Goal: Information Seeking & Learning: Learn about a topic

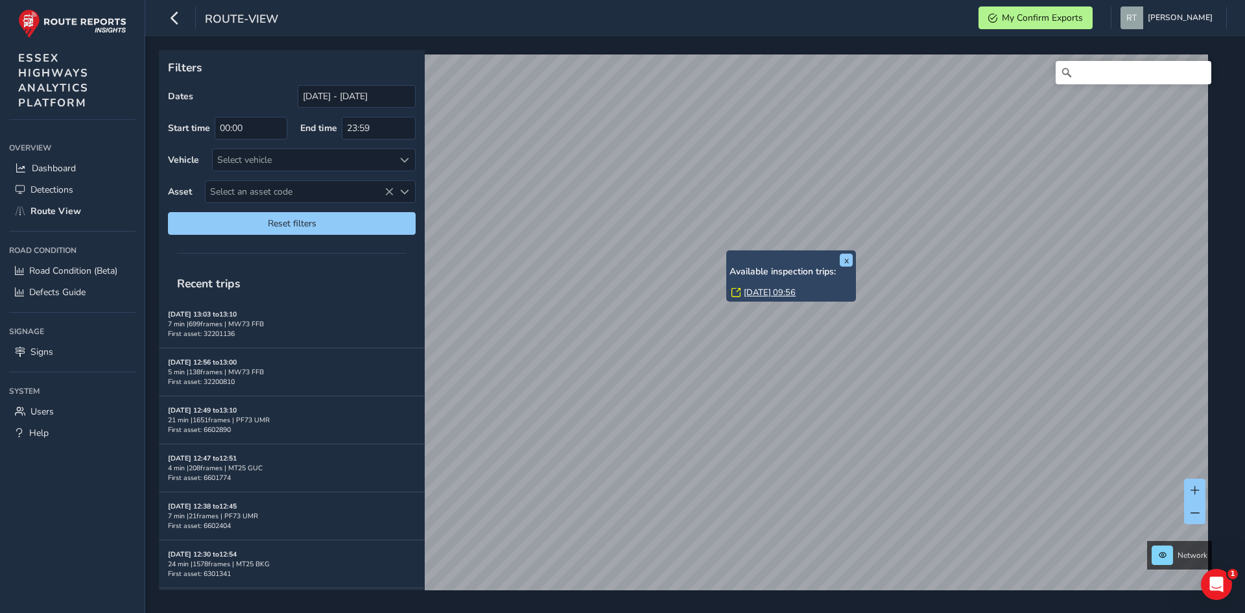
click at [753, 295] on link "Thu, 7 Aug, 09:56" at bounding box center [770, 293] width 52 height 12
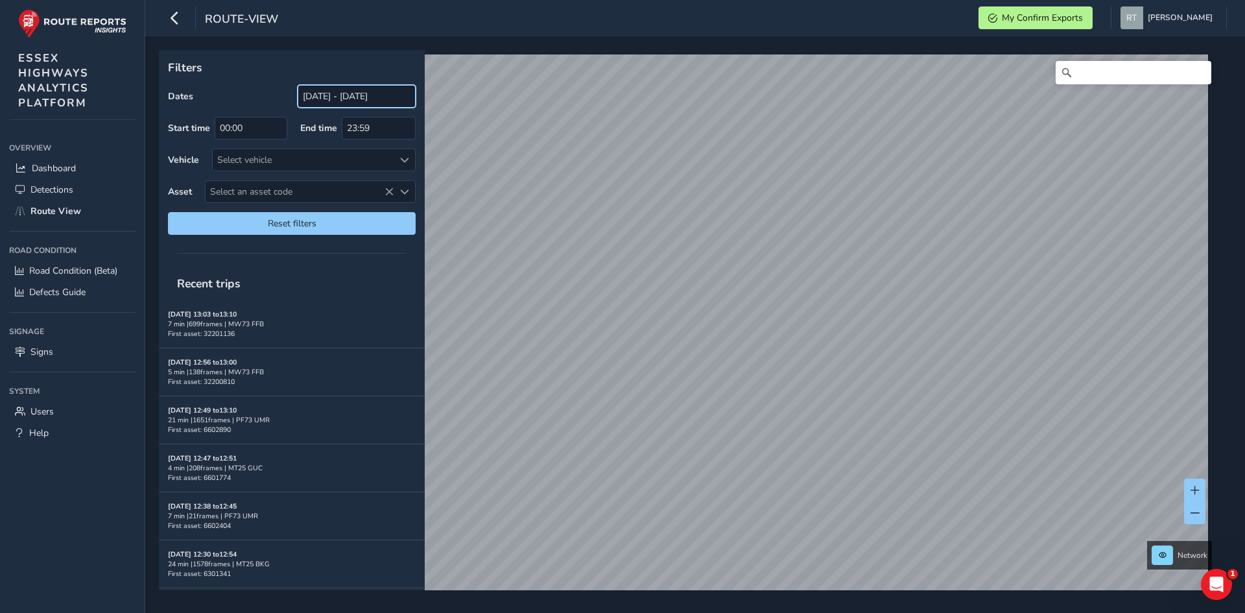
click at [334, 100] on input "[DATE] - [DATE]" at bounding box center [357, 96] width 118 height 23
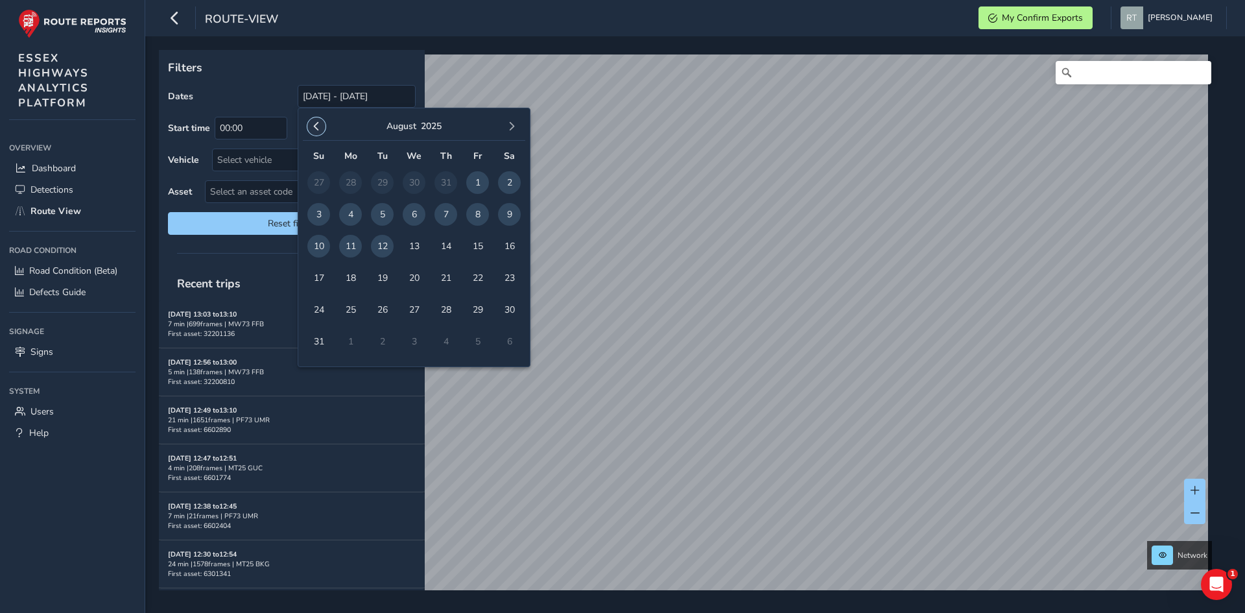
click at [317, 126] on span "button" at bounding box center [316, 126] width 9 height 9
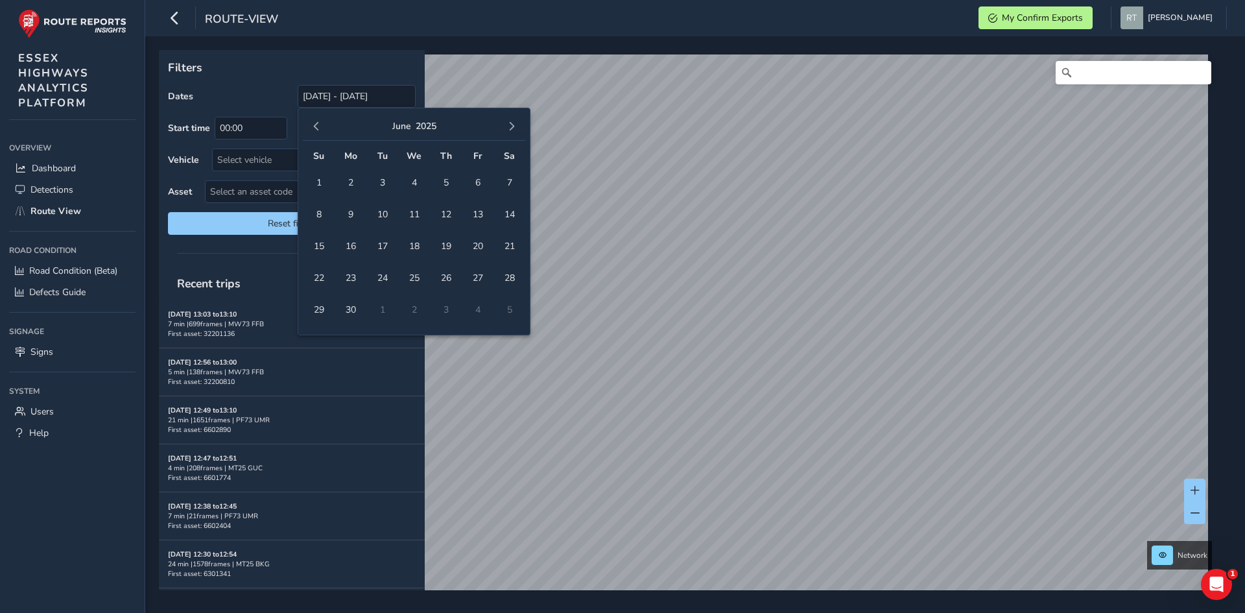
click at [317, 126] on span "button" at bounding box center [316, 126] width 9 height 9
click at [409, 178] on span "1" at bounding box center [414, 182] width 23 height 23
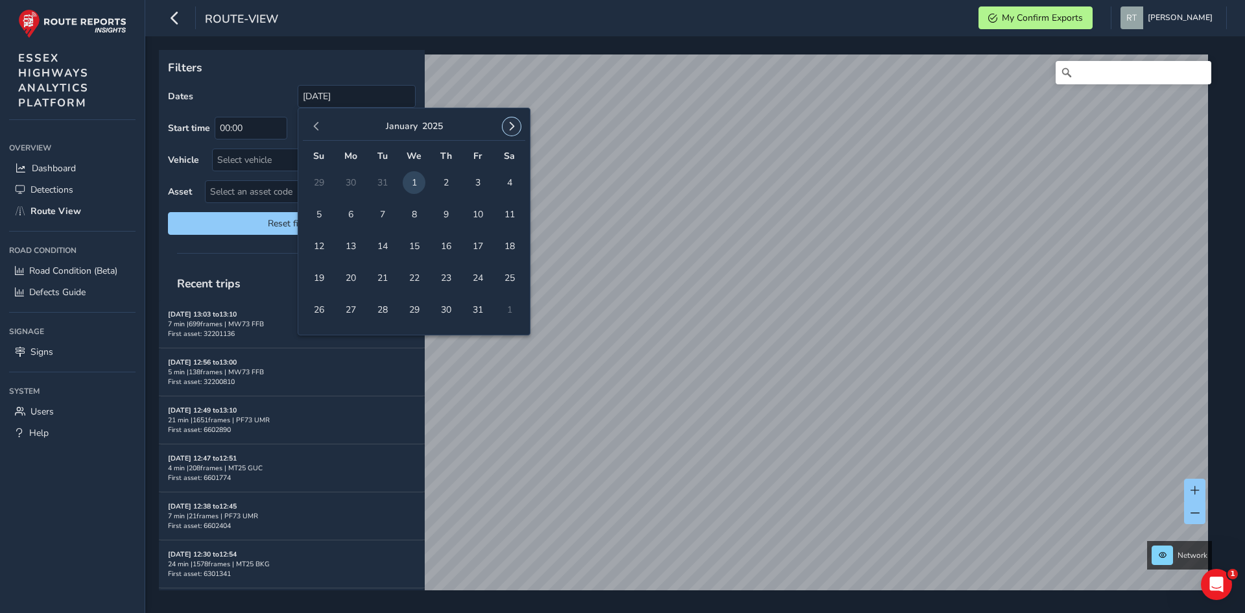
click at [509, 124] on span "button" at bounding box center [511, 126] width 9 height 9
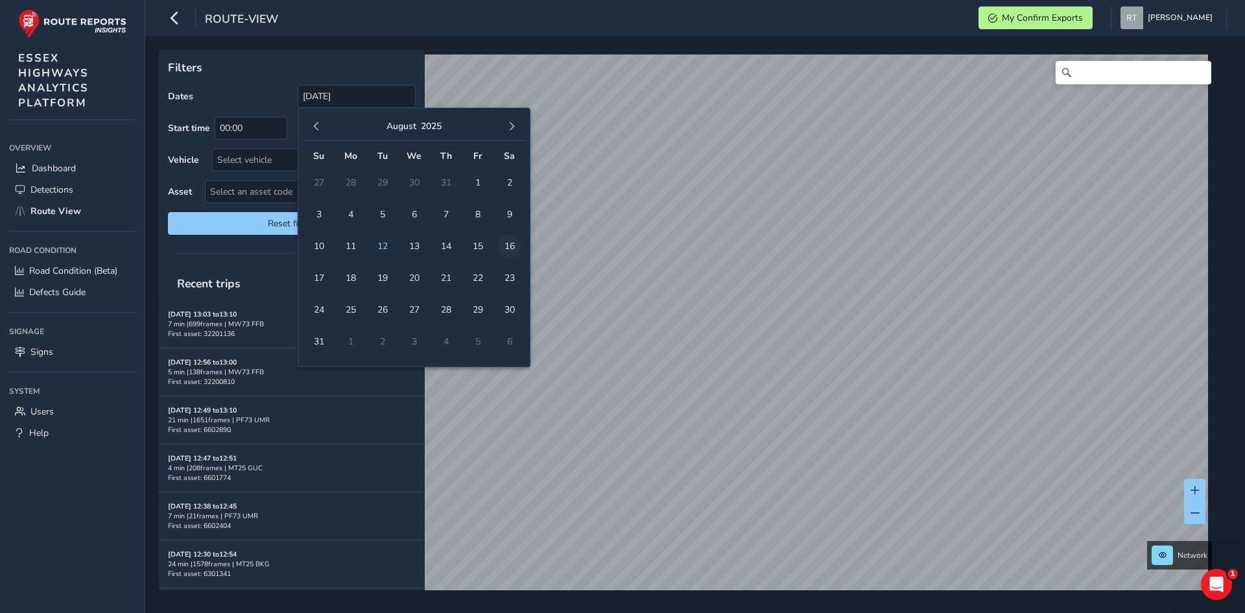
click at [510, 248] on span "16" at bounding box center [509, 246] width 23 height 23
type input "01/01/2025 - 16/08/2025"
click at [340, 100] on input "[DATE] - [DATE]" at bounding box center [357, 96] width 118 height 23
click at [324, 130] on button "button" at bounding box center [316, 126] width 18 height 18
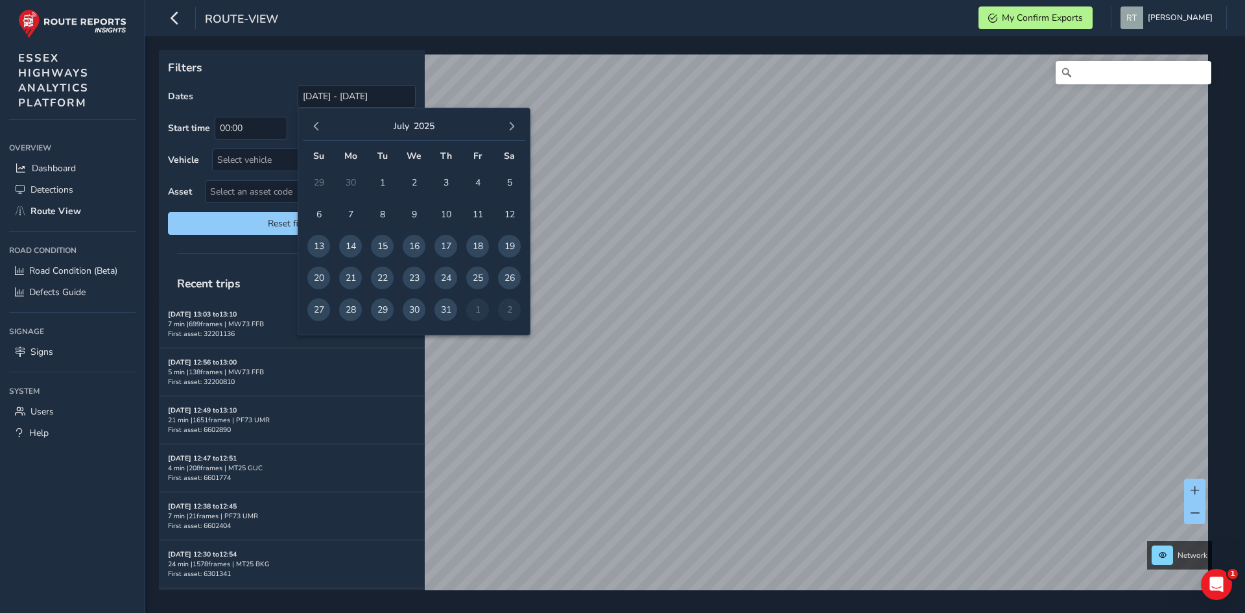
click at [324, 130] on button "button" at bounding box center [316, 126] width 18 height 18
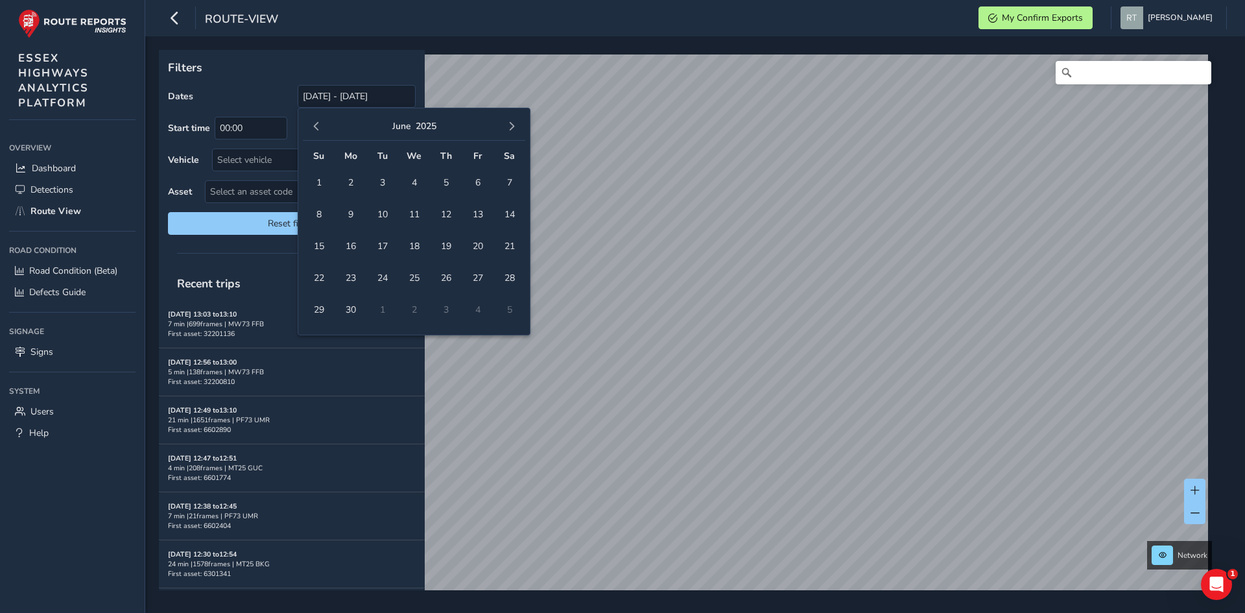
click at [324, 130] on button "button" at bounding box center [316, 126] width 18 height 18
click at [329, 121] on div "March 2025" at bounding box center [414, 127] width 222 height 28
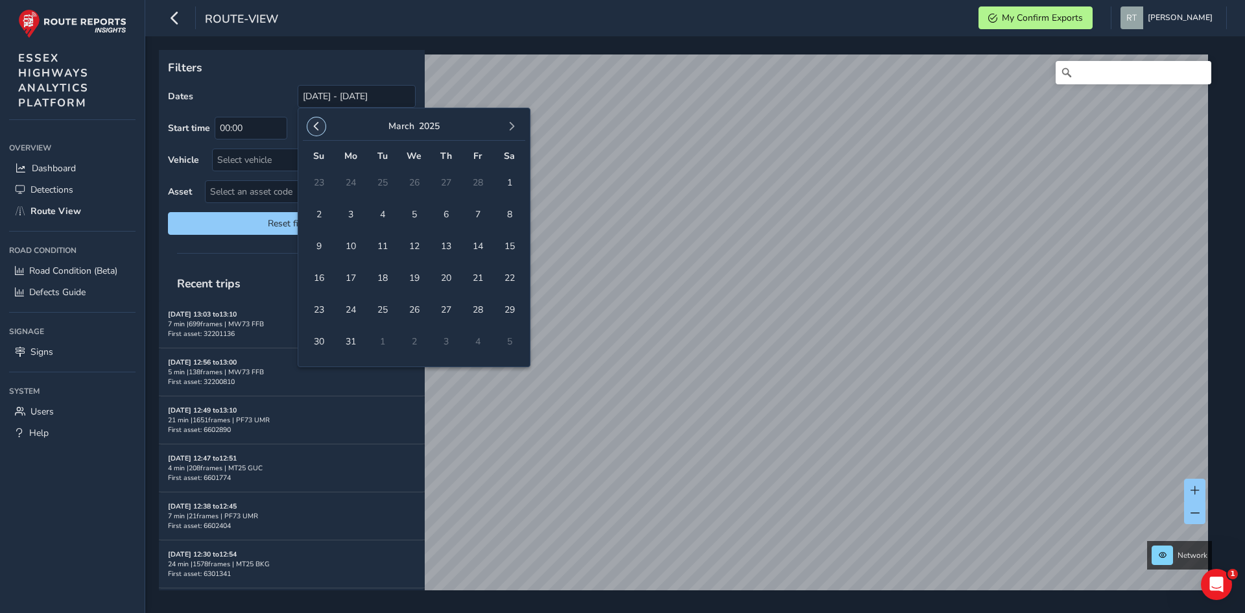
click at [316, 126] on span "button" at bounding box center [316, 126] width 9 height 9
click at [420, 188] on span "1" at bounding box center [414, 182] width 23 height 23
click at [510, 124] on span "button" at bounding box center [511, 126] width 9 height 9
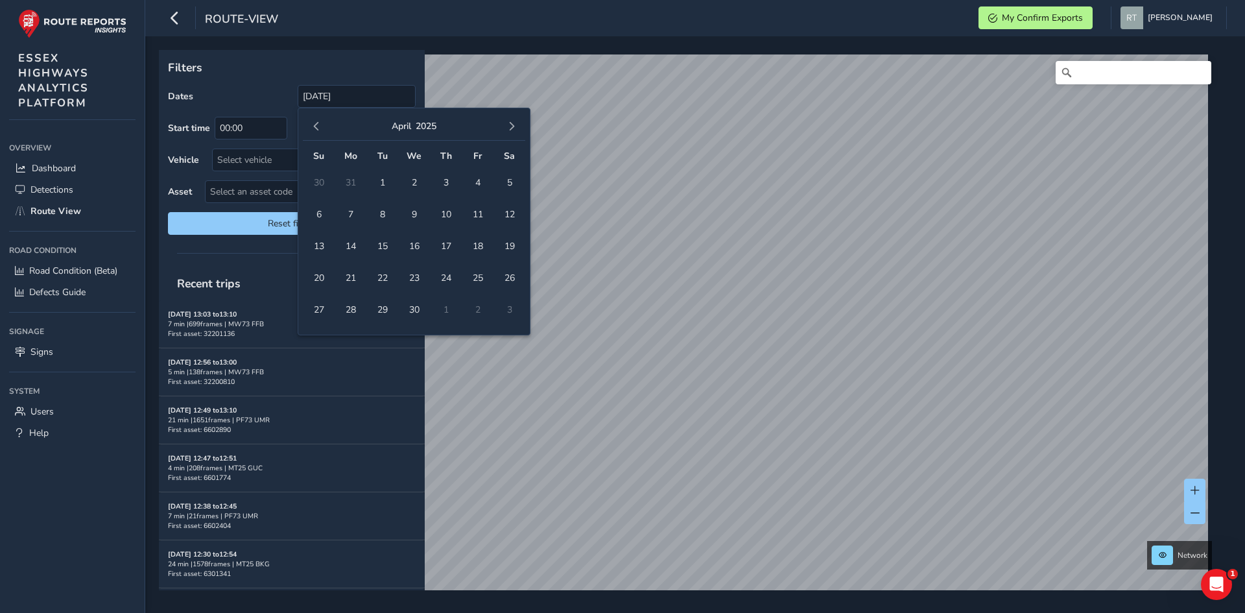
click at [510, 124] on span "button" at bounding box center [511, 126] width 9 height 9
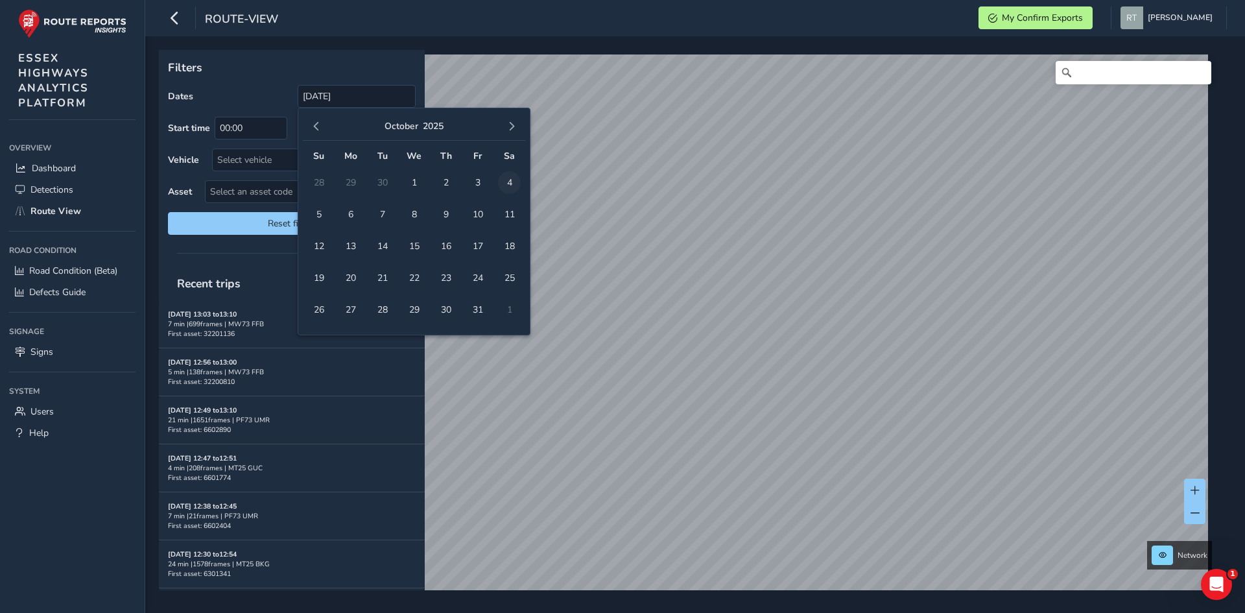
click at [507, 187] on span "4" at bounding box center [509, 182] width 23 height 23
click at [362, 91] on input "01/01/2025 - 04/10/2025" at bounding box center [357, 96] width 118 height 23
click at [319, 132] on button "button" at bounding box center [316, 126] width 18 height 18
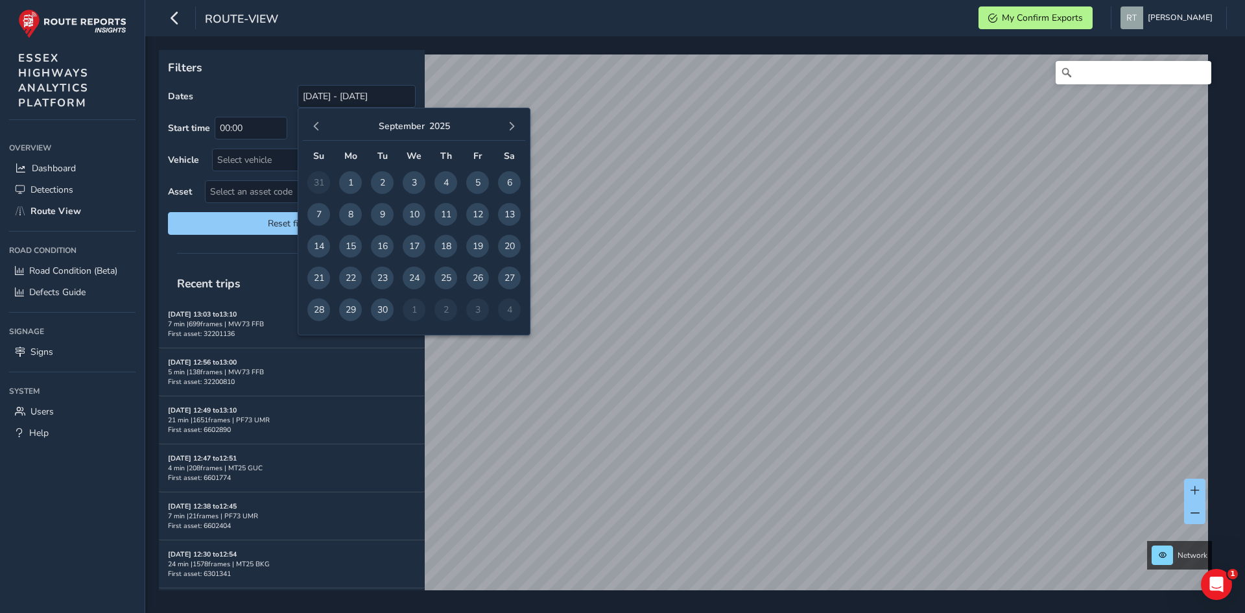
click at [319, 132] on button "button" at bounding box center [316, 126] width 18 height 18
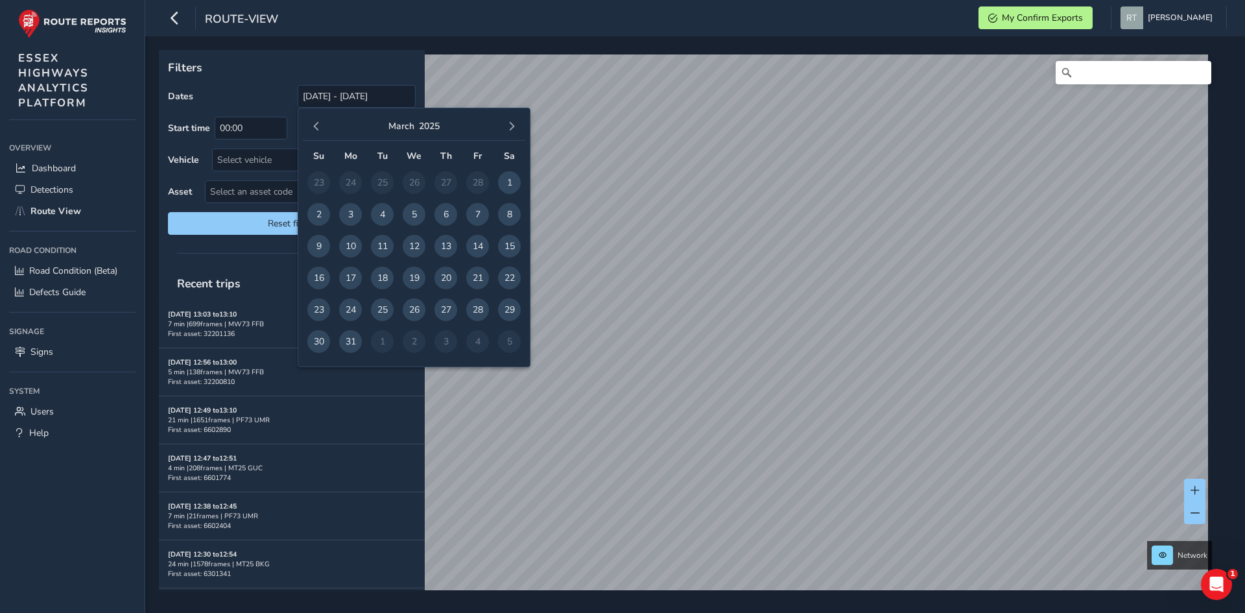
click at [319, 132] on button "button" at bounding box center [316, 126] width 18 height 18
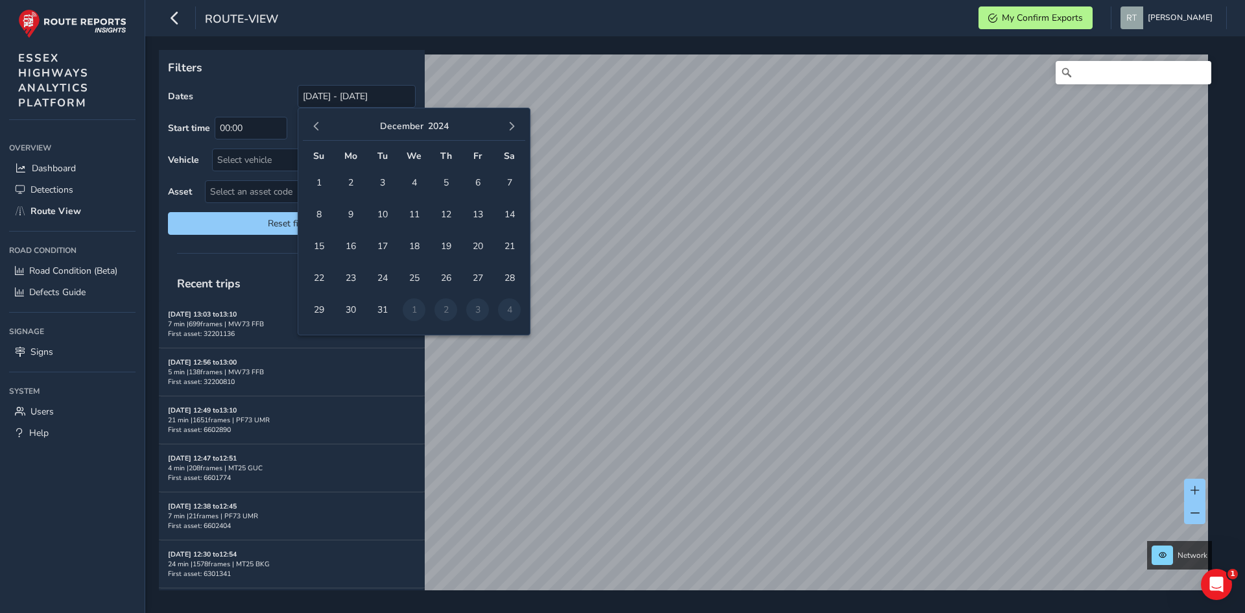
click at [319, 132] on button "button" at bounding box center [316, 126] width 18 height 18
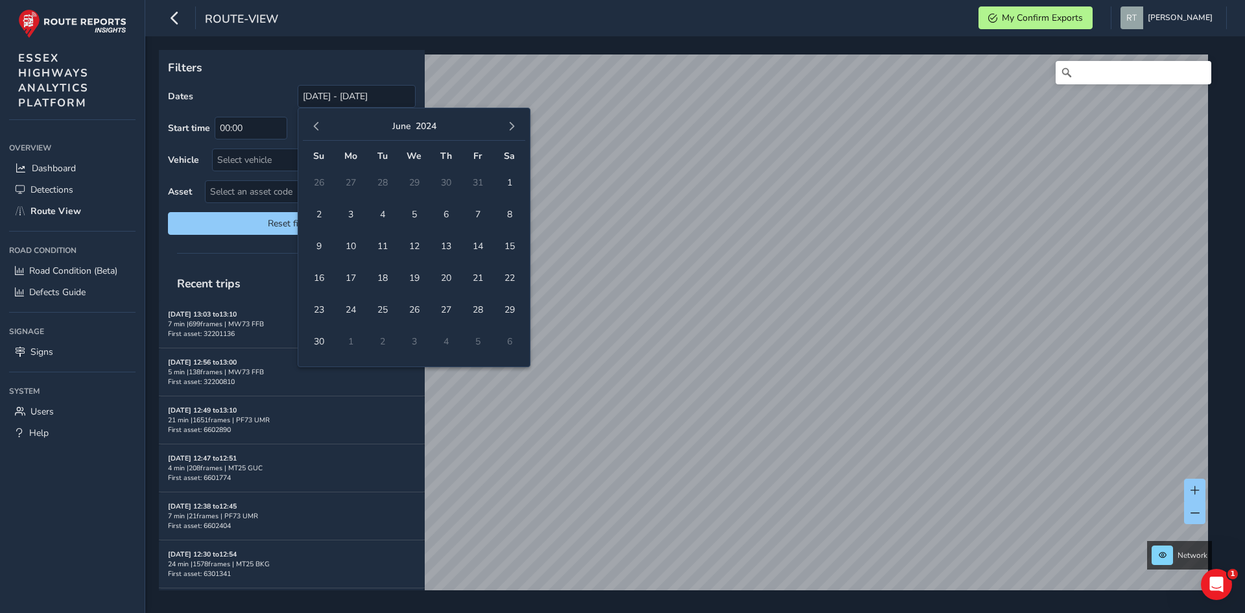
click at [319, 132] on button "button" at bounding box center [316, 126] width 18 height 18
click at [474, 185] on span "1" at bounding box center [477, 182] width 23 height 23
click at [509, 120] on button "button" at bounding box center [511, 126] width 18 height 18
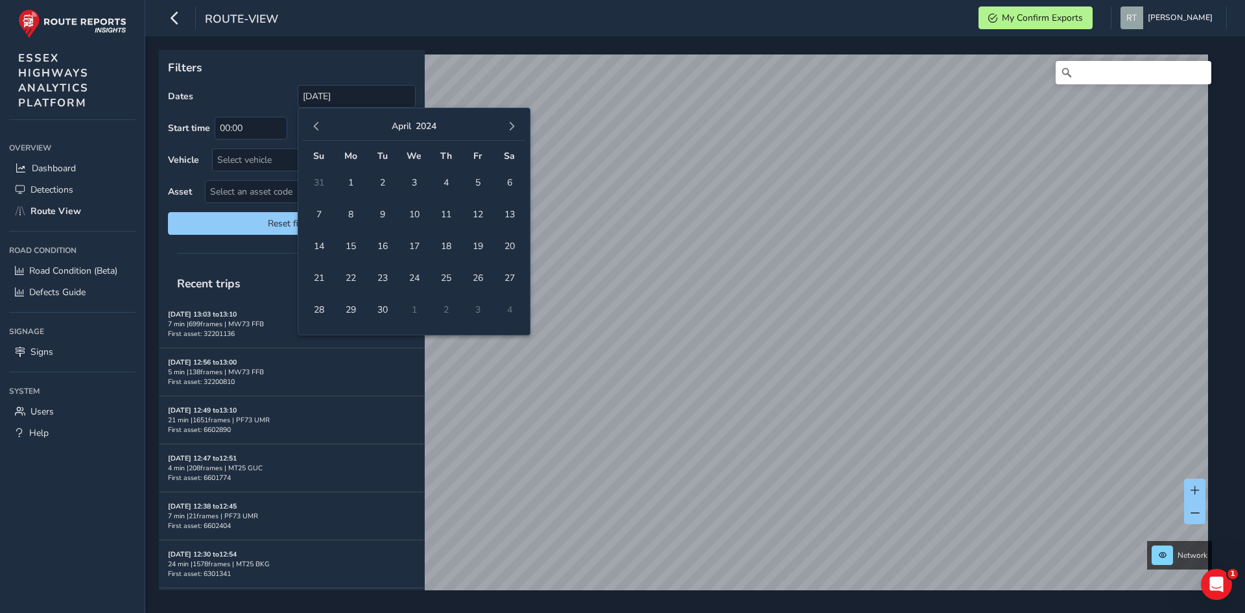
click at [509, 120] on button "button" at bounding box center [511, 126] width 18 height 18
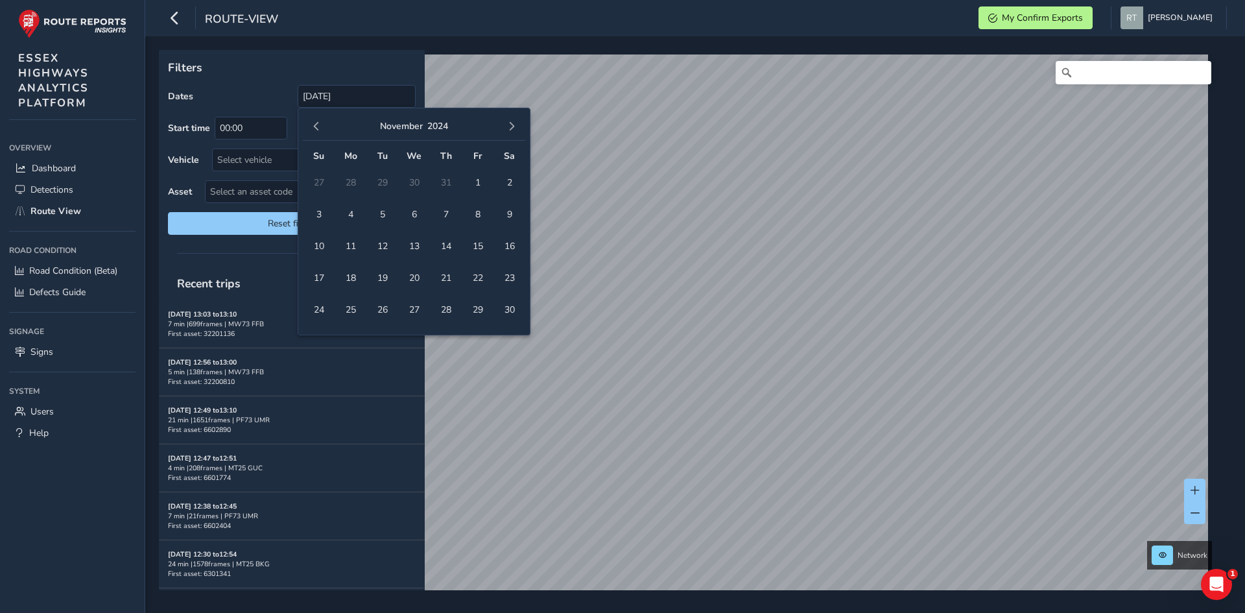
click at [509, 120] on button "button" at bounding box center [511, 126] width 18 height 18
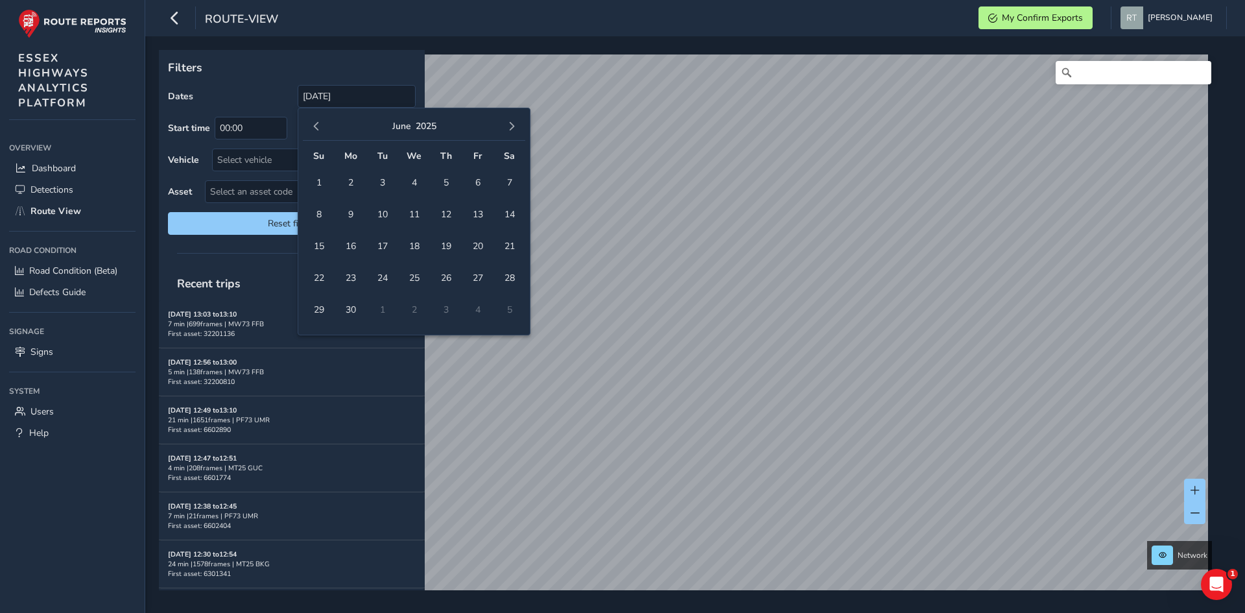
click at [509, 120] on button "button" at bounding box center [511, 126] width 18 height 18
click at [514, 216] on span "9" at bounding box center [509, 214] width 23 height 23
type input "01/03/2024 - 09/08/2025"
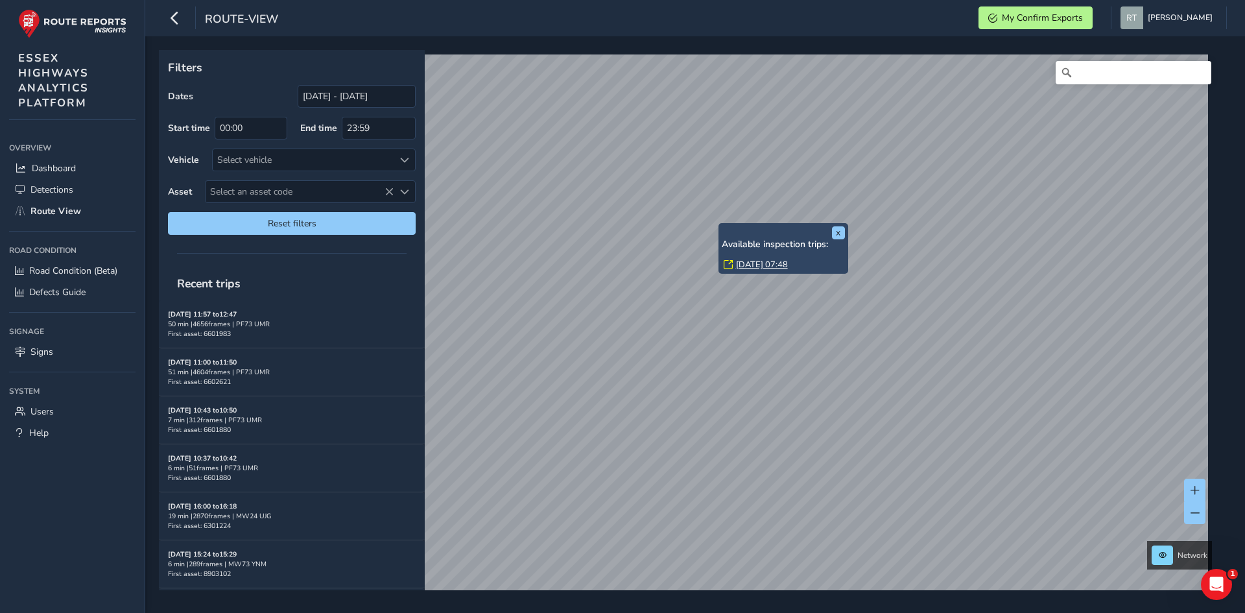
click at [754, 266] on link "Fri, 8 Nov, 07:48" at bounding box center [762, 265] width 52 height 12
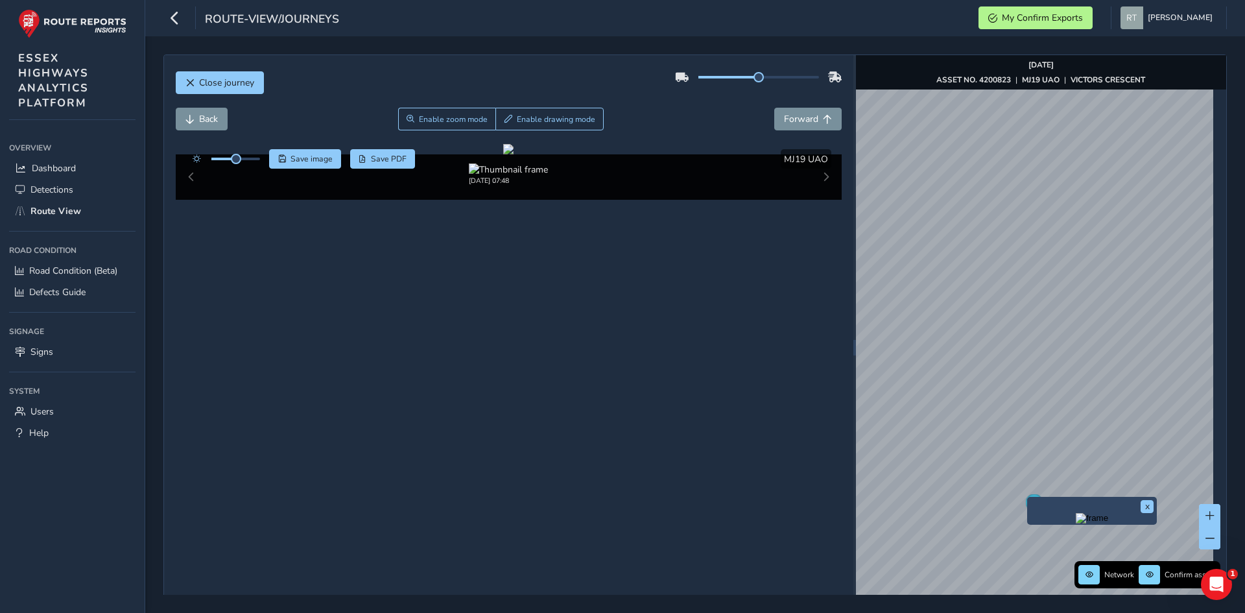
click at [1029, 500] on div "x" at bounding box center [1092, 511] width 130 height 28
click at [1026, 506] on icon "Map marker" at bounding box center [1034, 505] width 18 height 23
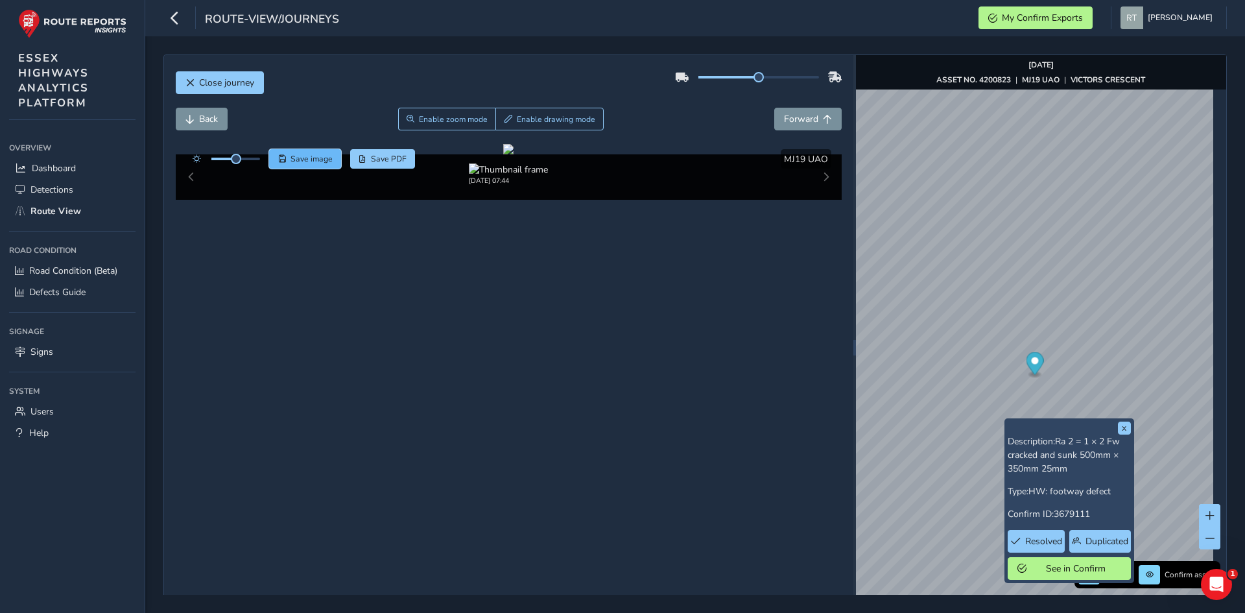
click at [303, 155] on span "Save image" at bounding box center [311, 159] width 42 height 10
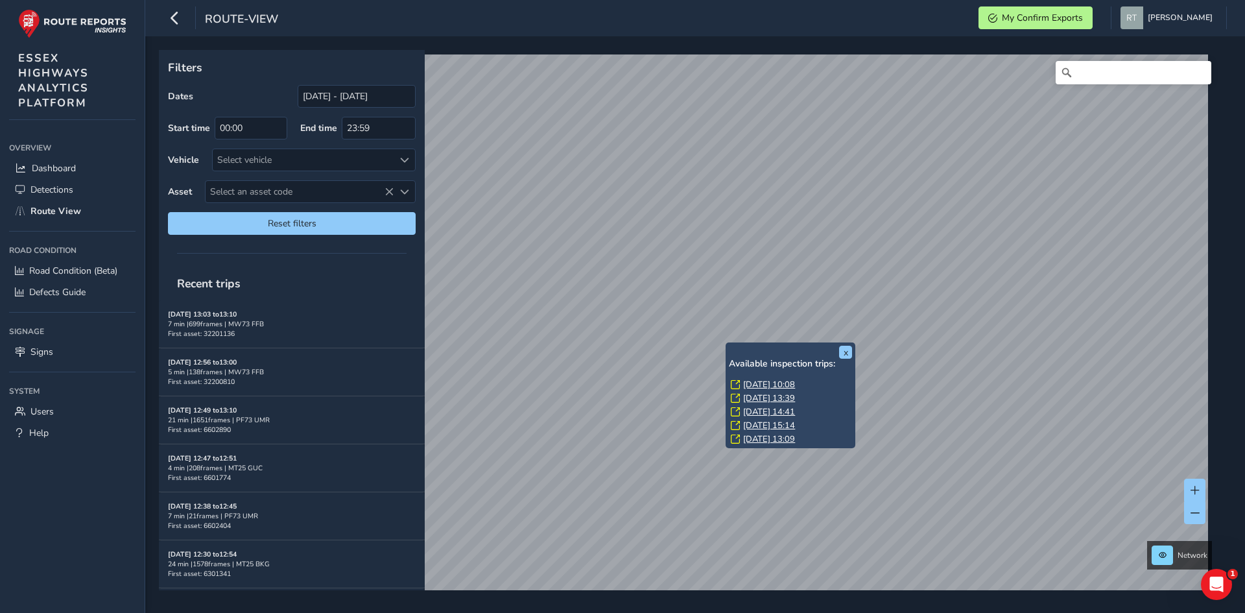
click at [746, 386] on link "Thu, 7 Aug, 10:08" at bounding box center [769, 385] width 52 height 12
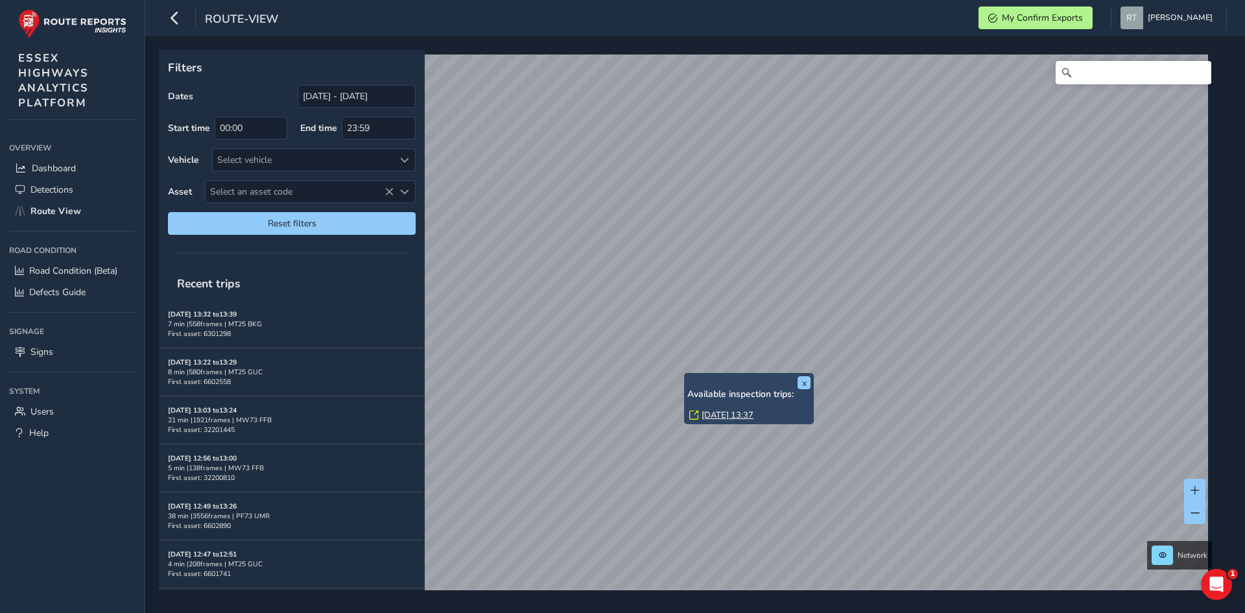
click at [715, 415] on link "[DATE] 13:37" at bounding box center [728, 415] width 52 height 12
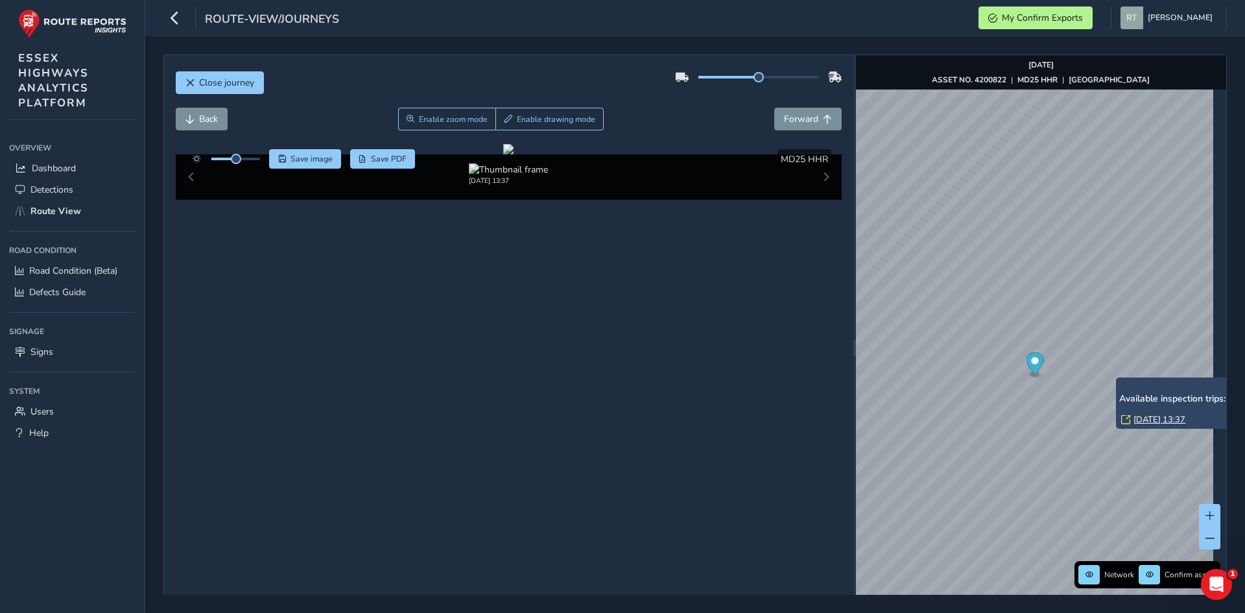
click at [1146, 419] on link "[DATE] 13:37" at bounding box center [1159, 420] width 52 height 12
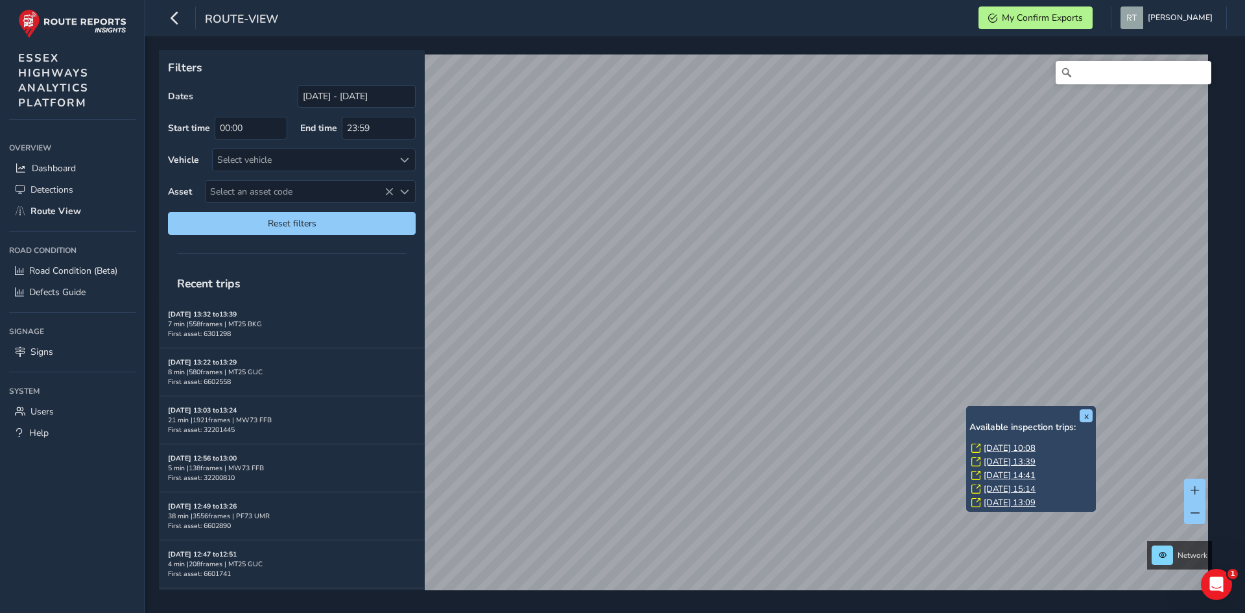
click at [996, 441] on div "Available inspection trips: Thu, 7 Aug, 10:08 Wed, 30 Jul, 13:39 Tue, 29 Jul, 1…" at bounding box center [1030, 466] width 123 height 88
click at [997, 448] on link "Thu, 7 Aug, 10:08" at bounding box center [1010, 448] width 52 height 12
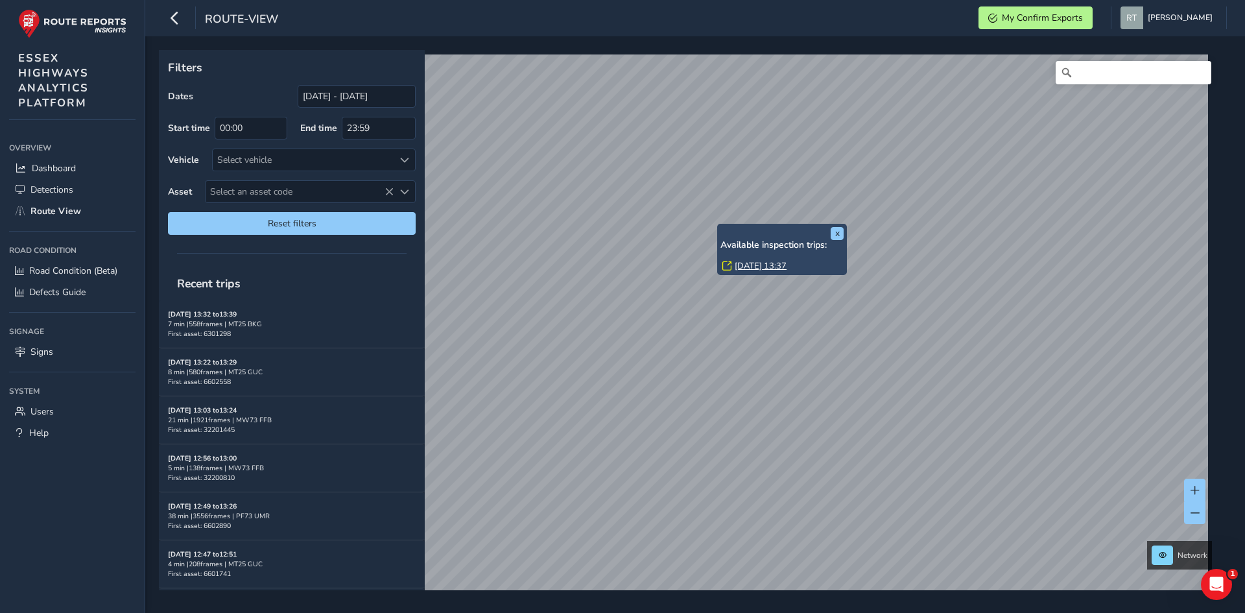
click at [768, 267] on link "Wed, 30 Jul, 13:37" at bounding box center [761, 266] width 52 height 12
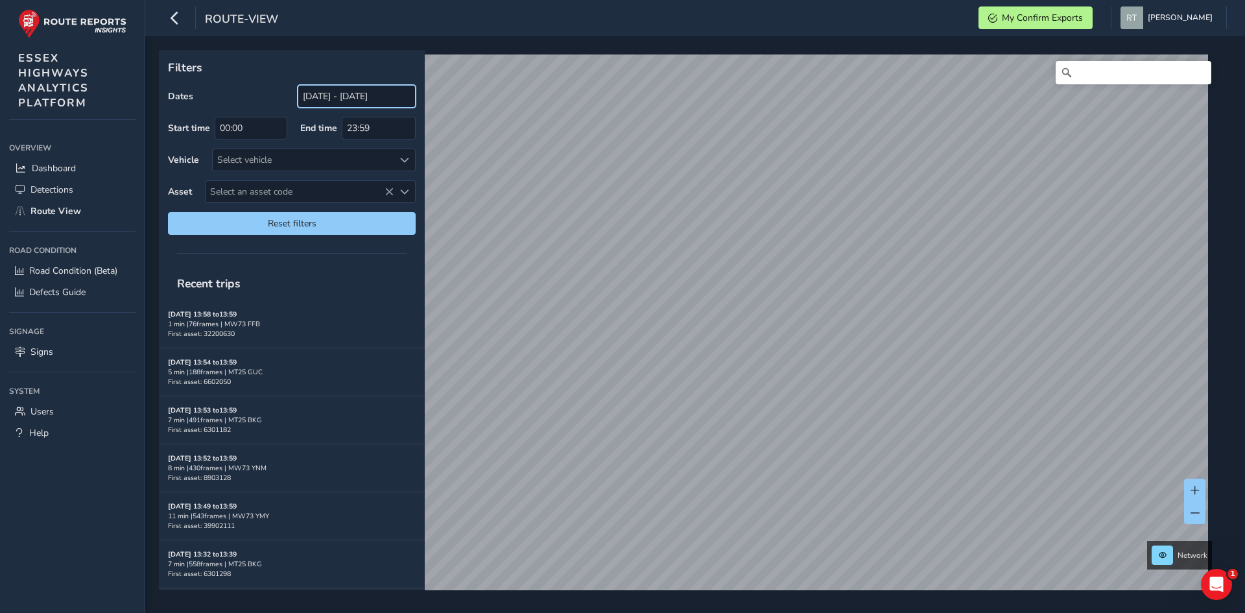
click at [318, 99] on input "[DATE] - [DATE]" at bounding box center [357, 96] width 118 height 23
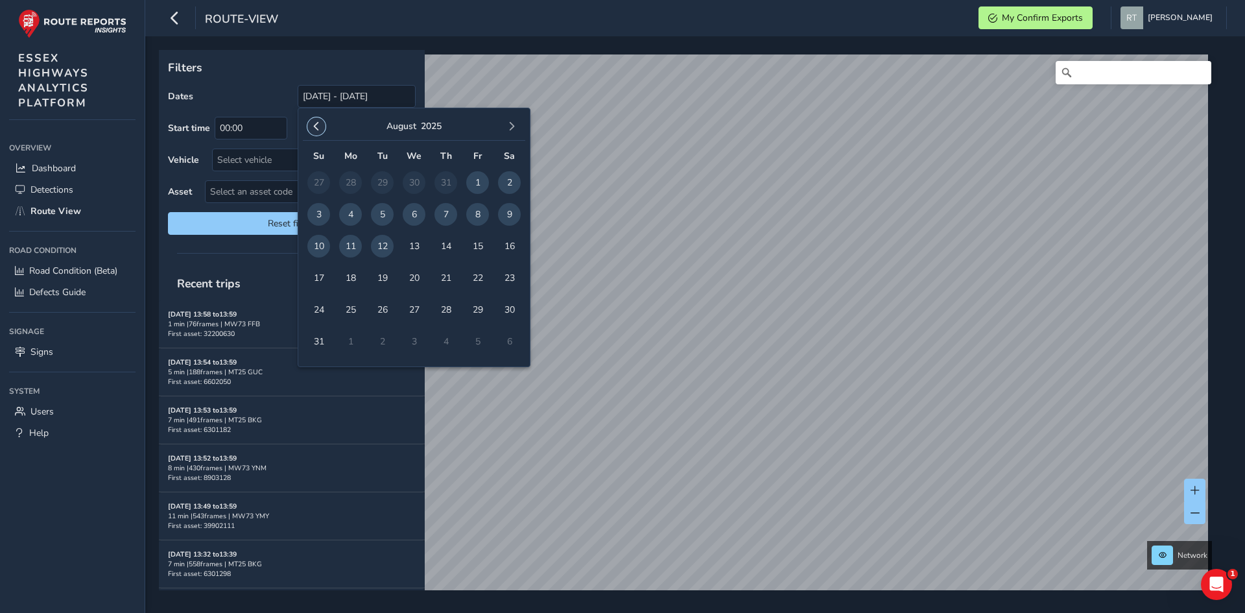
click at [314, 128] on span "button" at bounding box center [316, 126] width 9 height 9
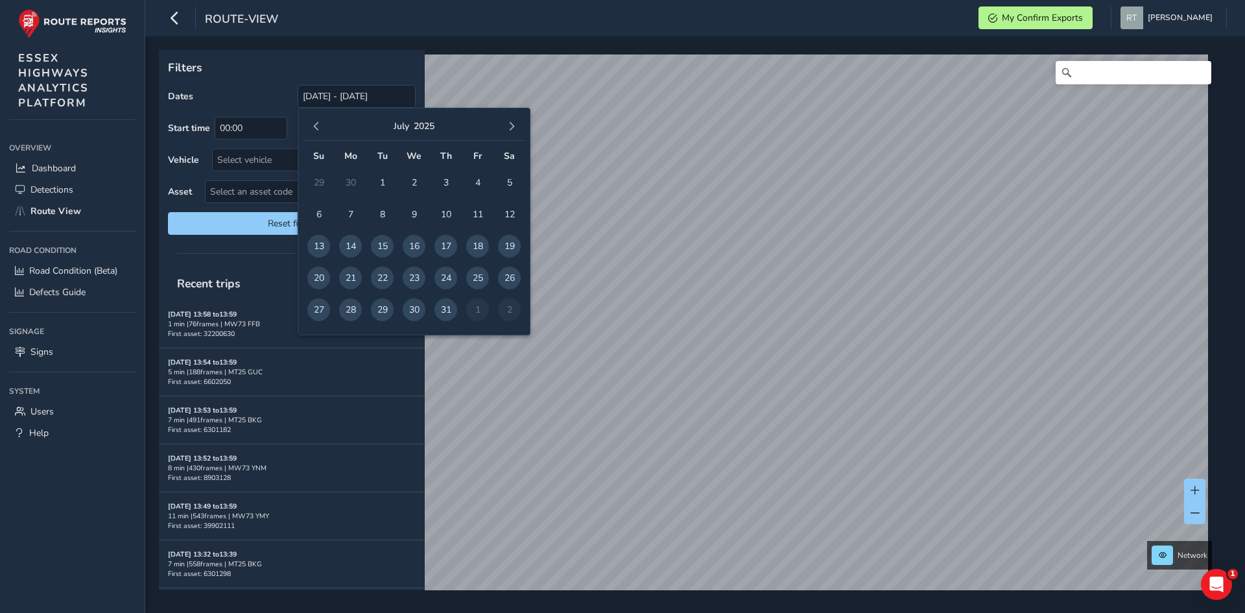
click at [314, 128] on span "button" at bounding box center [316, 126] width 9 height 9
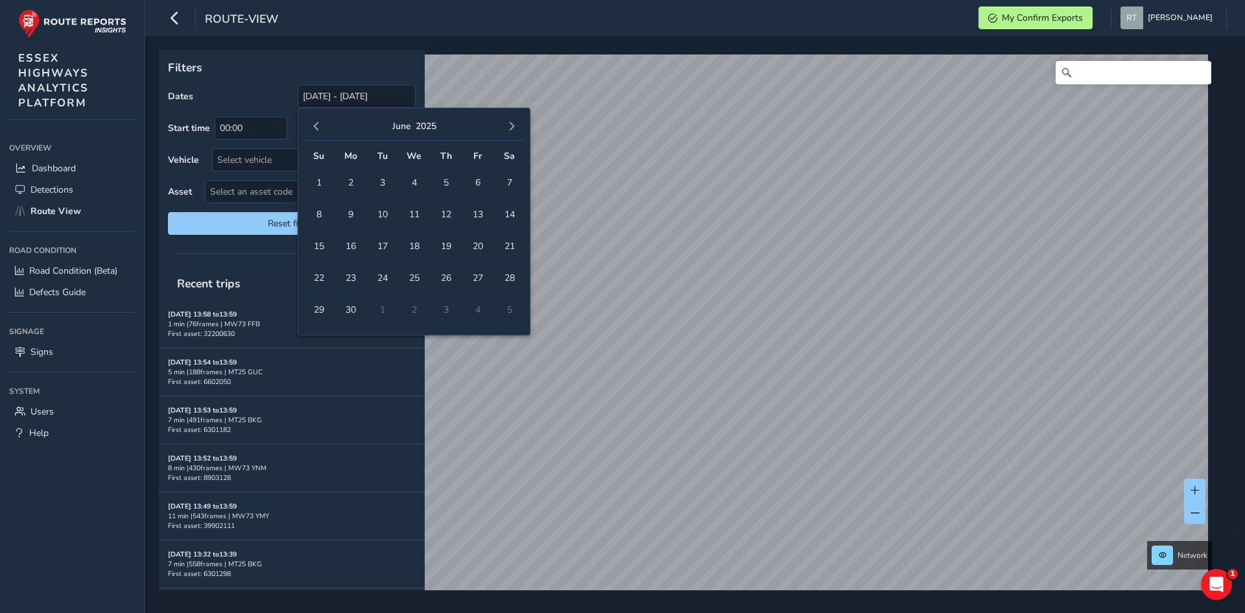
click at [314, 128] on span "button" at bounding box center [316, 126] width 9 height 9
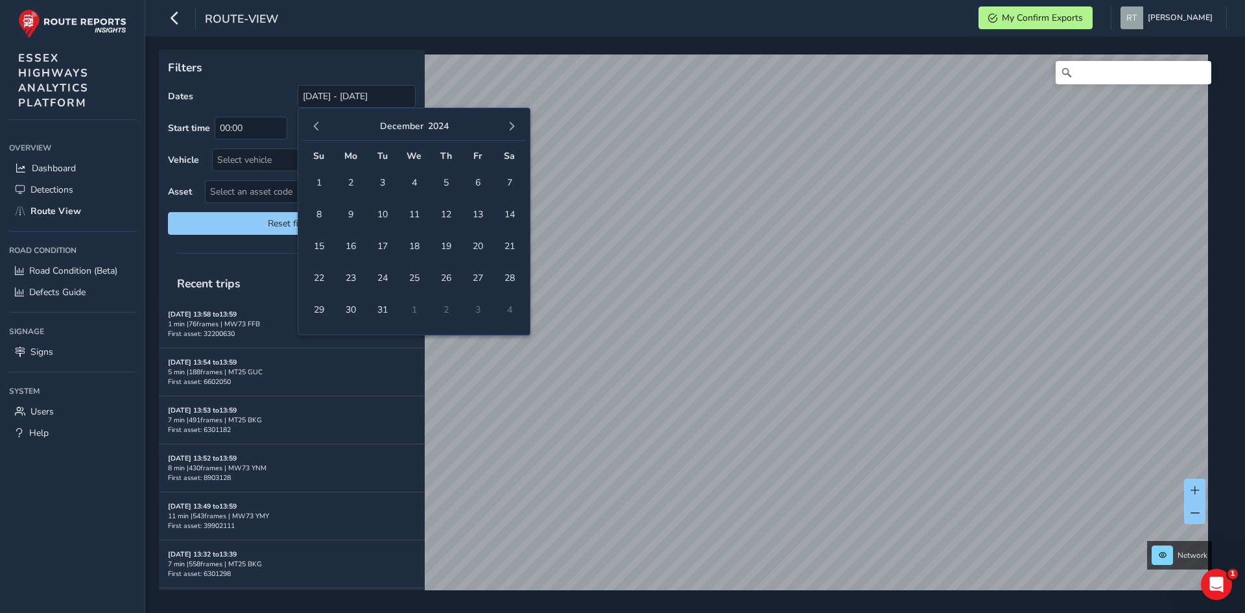
click at [314, 128] on span "button" at bounding box center [316, 126] width 9 height 9
click at [475, 184] on span "1" at bounding box center [477, 182] width 23 height 23
click at [512, 125] on span "button" at bounding box center [511, 126] width 9 height 9
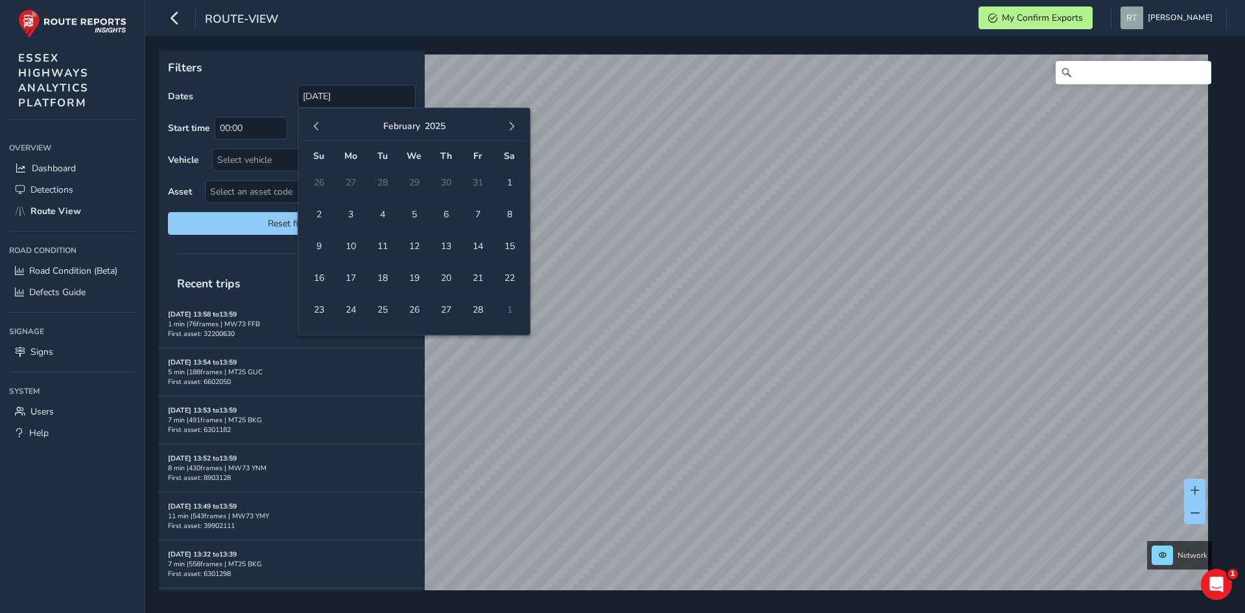
click at [512, 125] on span "button" at bounding box center [511, 126] width 9 height 9
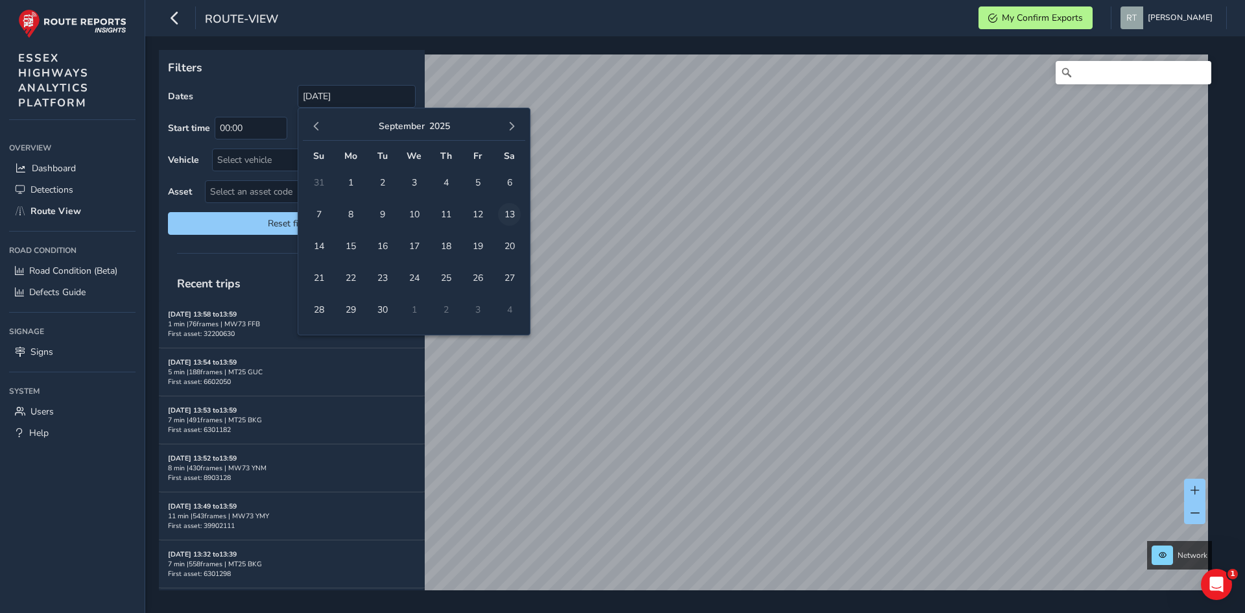
click at [507, 213] on span "13" at bounding box center [509, 214] width 23 height 23
type input "01/11/2024 - 13/09/2025"
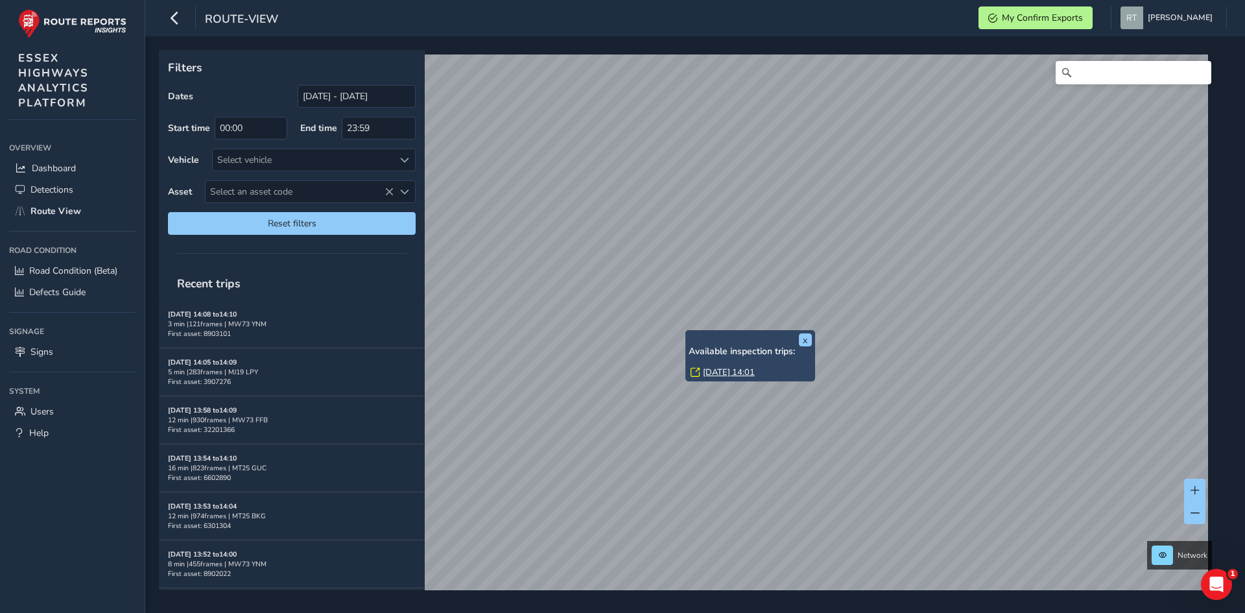
click at [711, 375] on link "[DATE] 14:01" at bounding box center [729, 372] width 52 height 12
